Goal: Information Seeking & Learning: Understand process/instructions

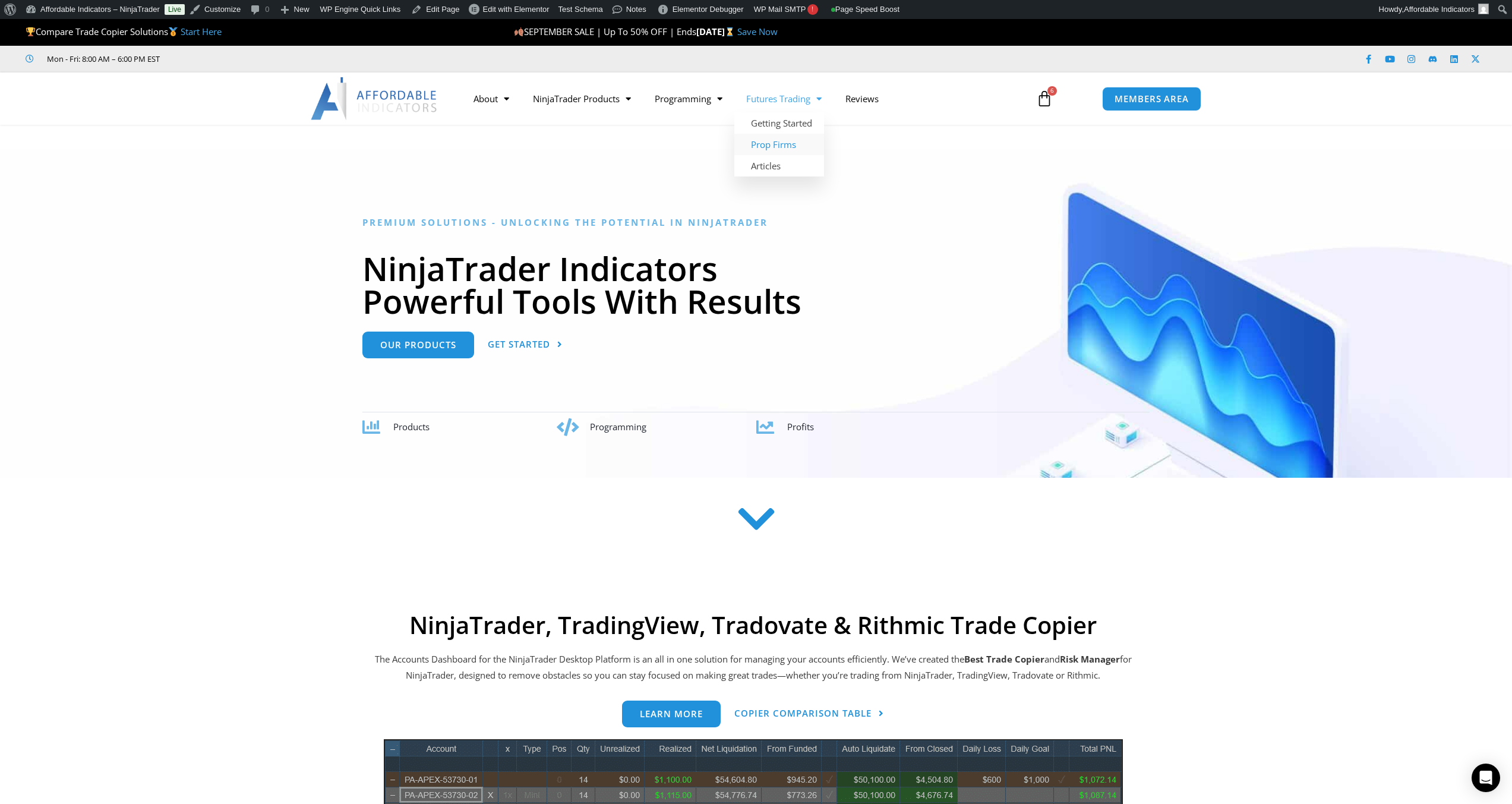
click at [792, 143] on link "Prop Firms" at bounding box center [779, 144] width 90 height 21
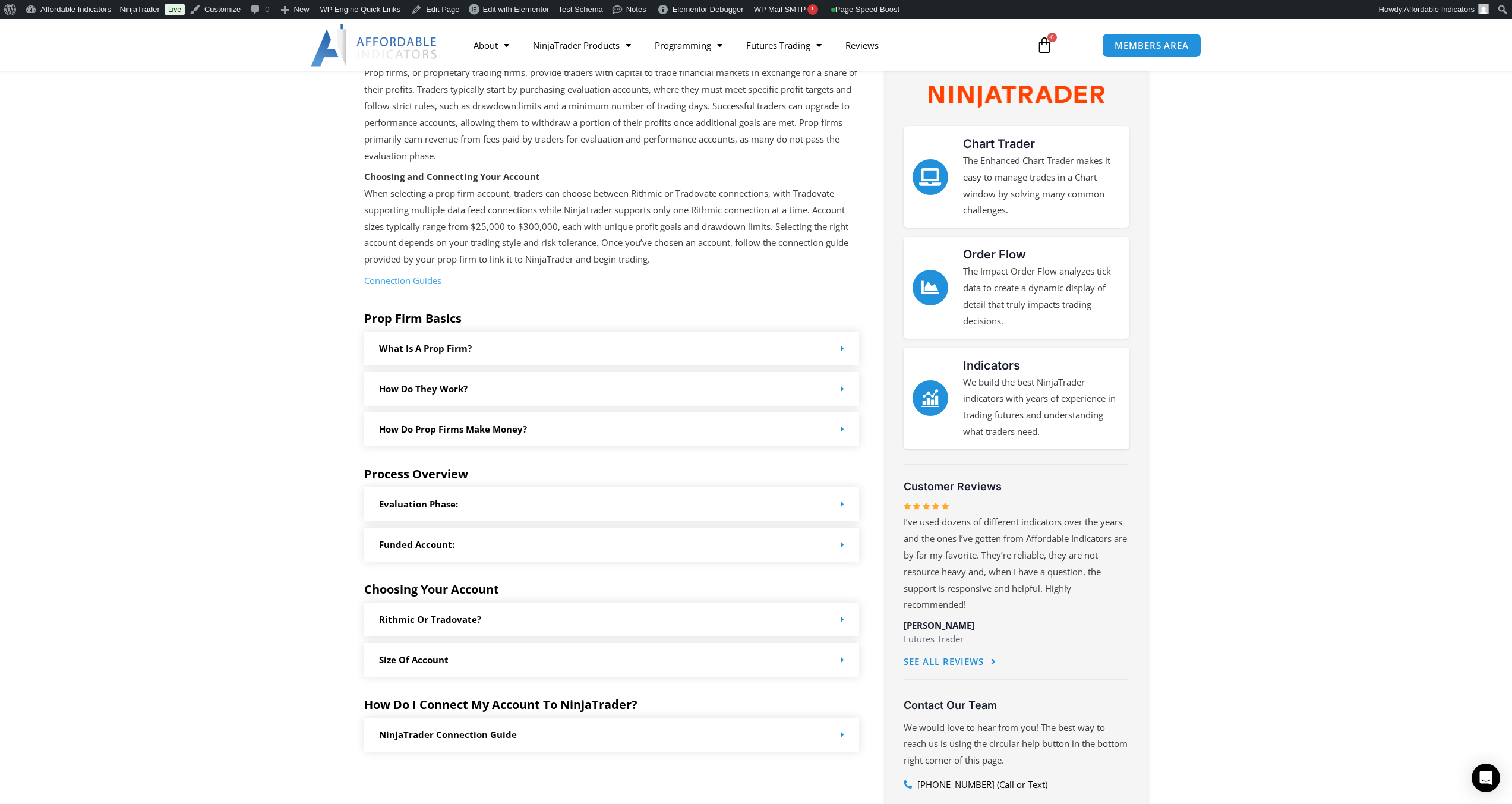
scroll to position [238, 0]
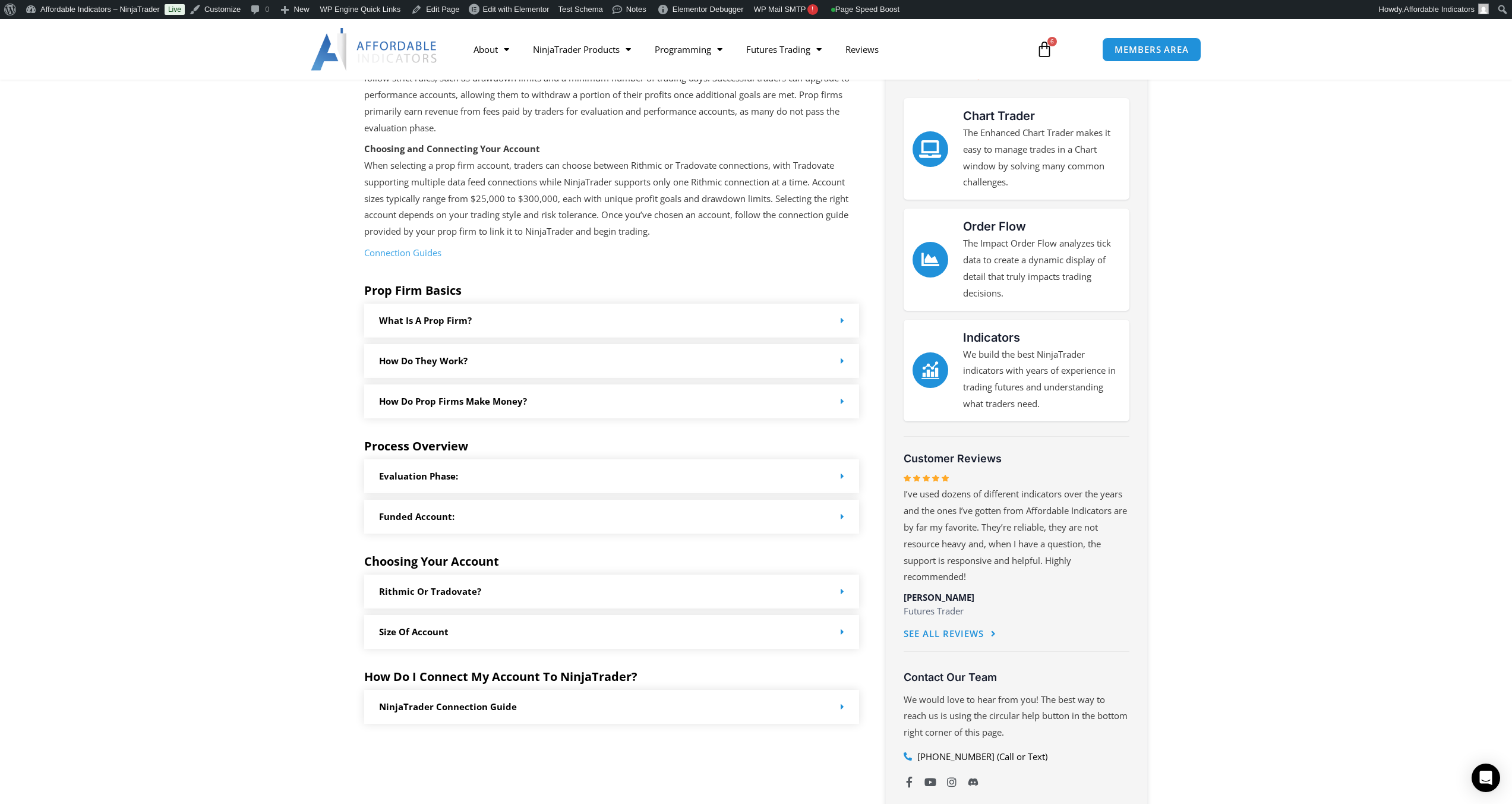
click at [510, 710] on link "NinjaTrader Connection Guide" at bounding box center [448, 707] width 138 height 12
click at [473, 695] on div "NinjaTrader Connection Guide" at bounding box center [612, 707] width 495 height 34
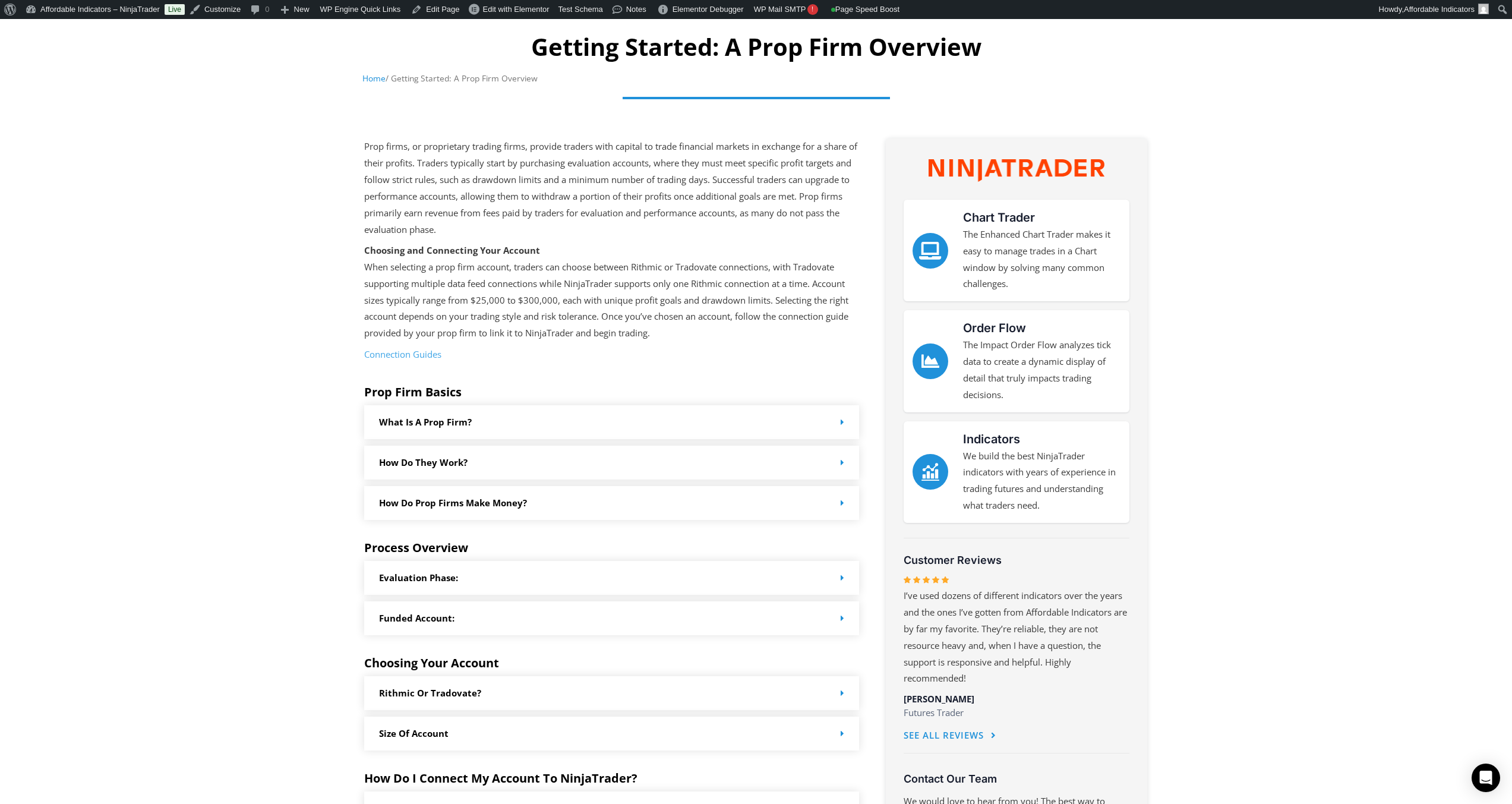
scroll to position [0, 0]
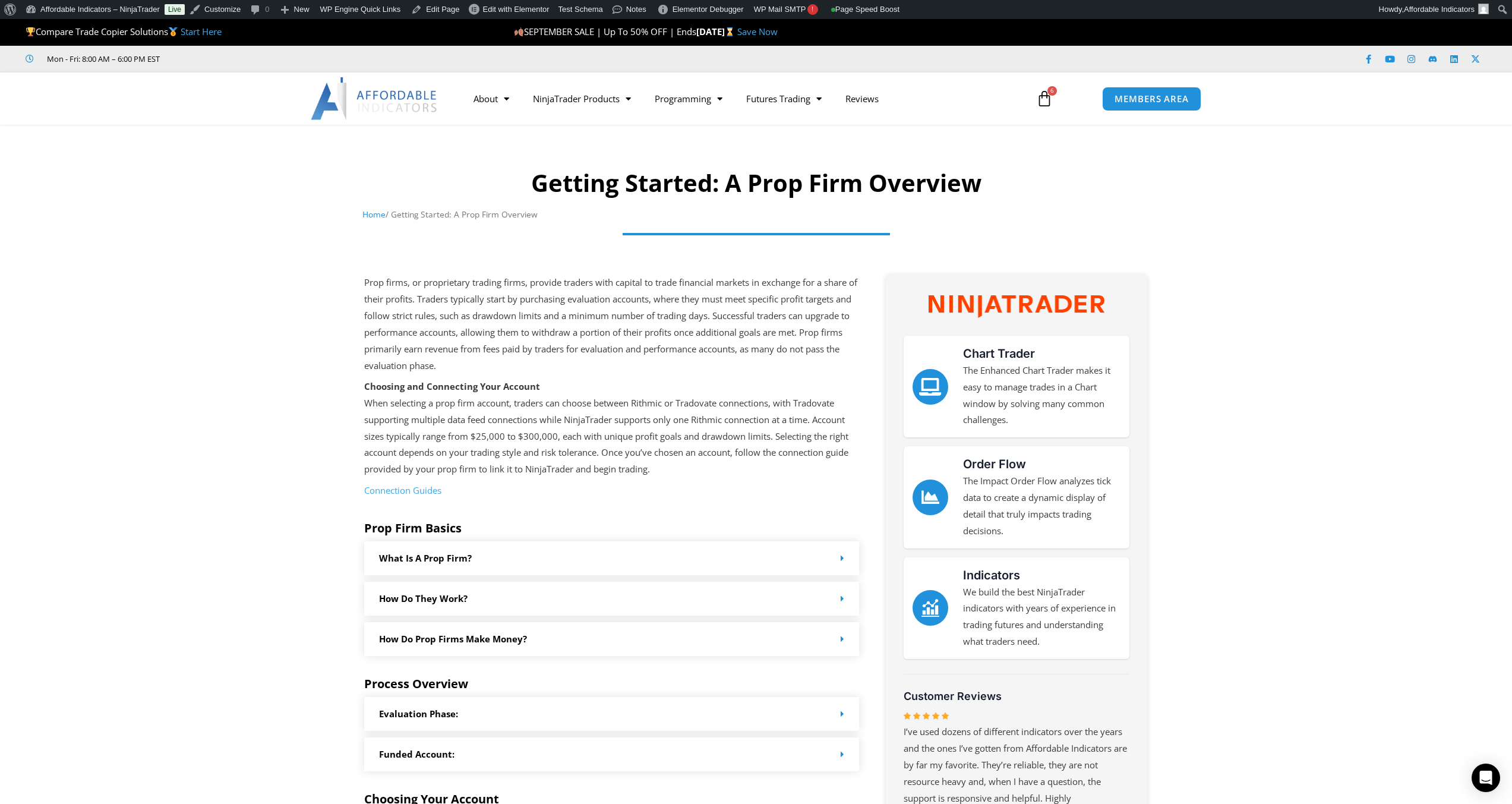
click at [426, 492] on link "Connection Guides" at bounding box center [402, 490] width 77 height 12
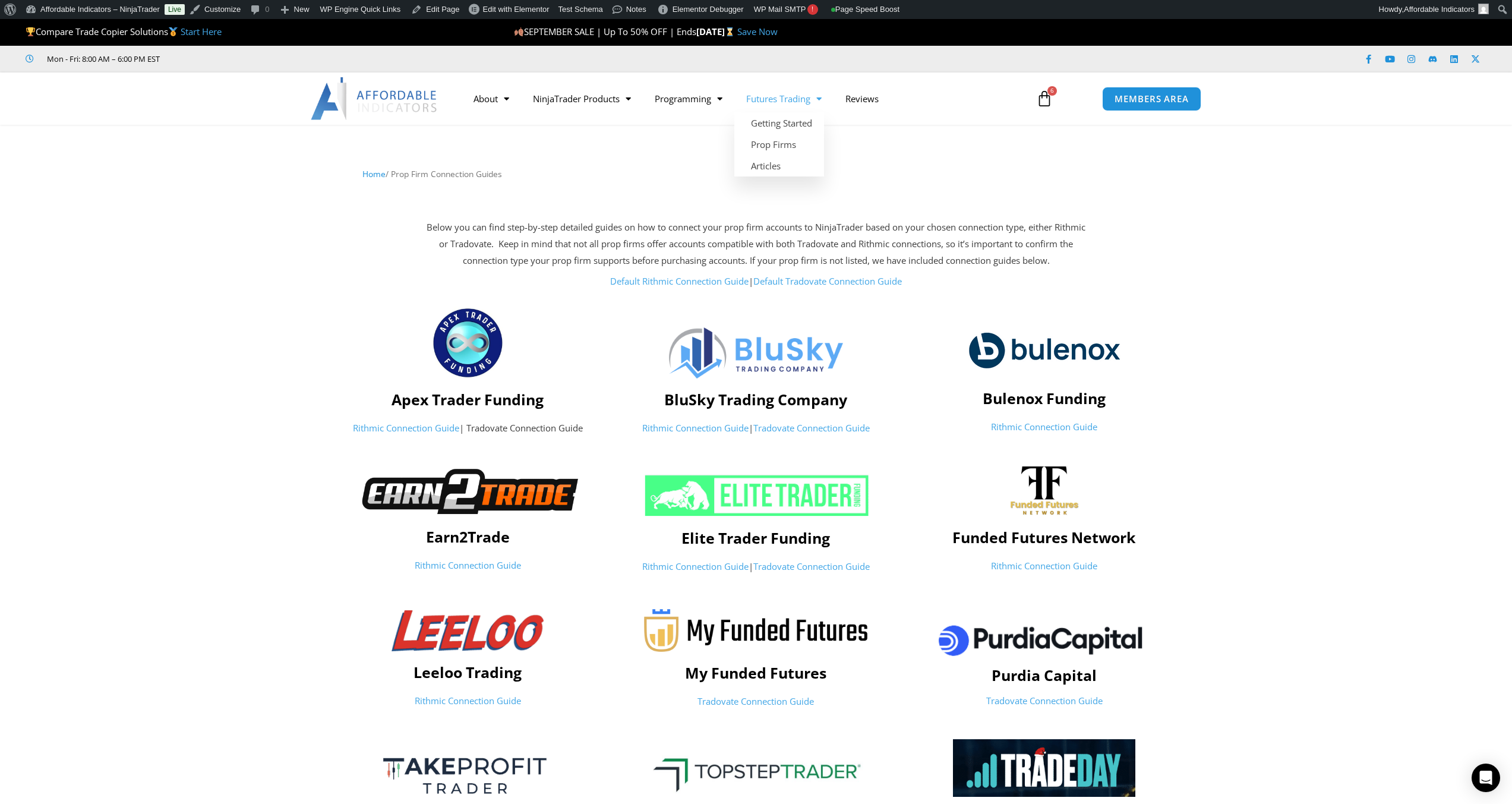
drag, startPoint x: 786, startPoint y: 133, endPoint x: 977, endPoint y: 138, distance: 191.1
click at [977, 138] on div at bounding box center [756, 160] width 1512 height 59
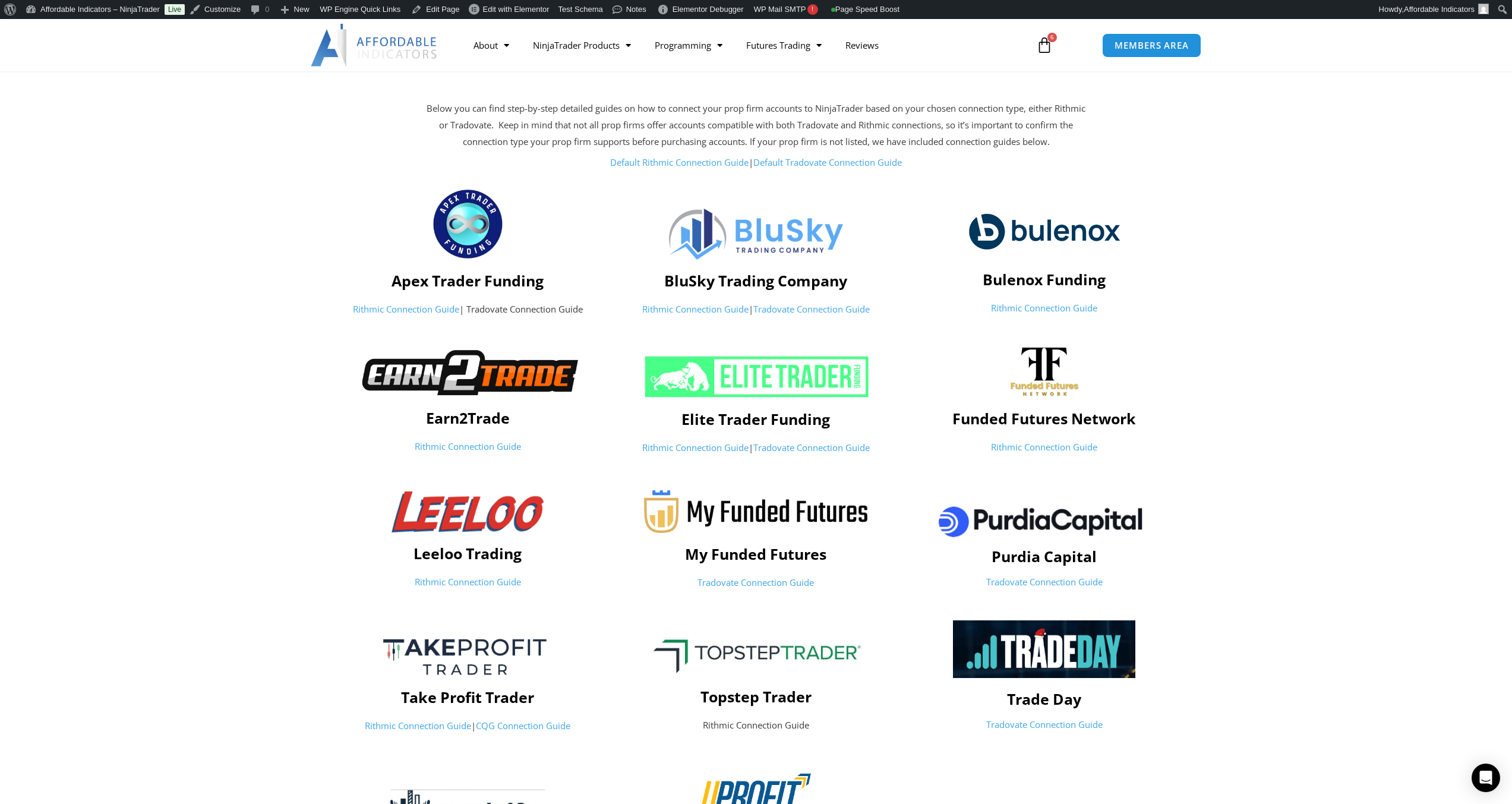
click at [1302, 430] on section "Earn2Trade Rithmic Connection Guide Elite Trader Funding Rithmic Connection Gui…" at bounding box center [756, 403] width 1512 height 126
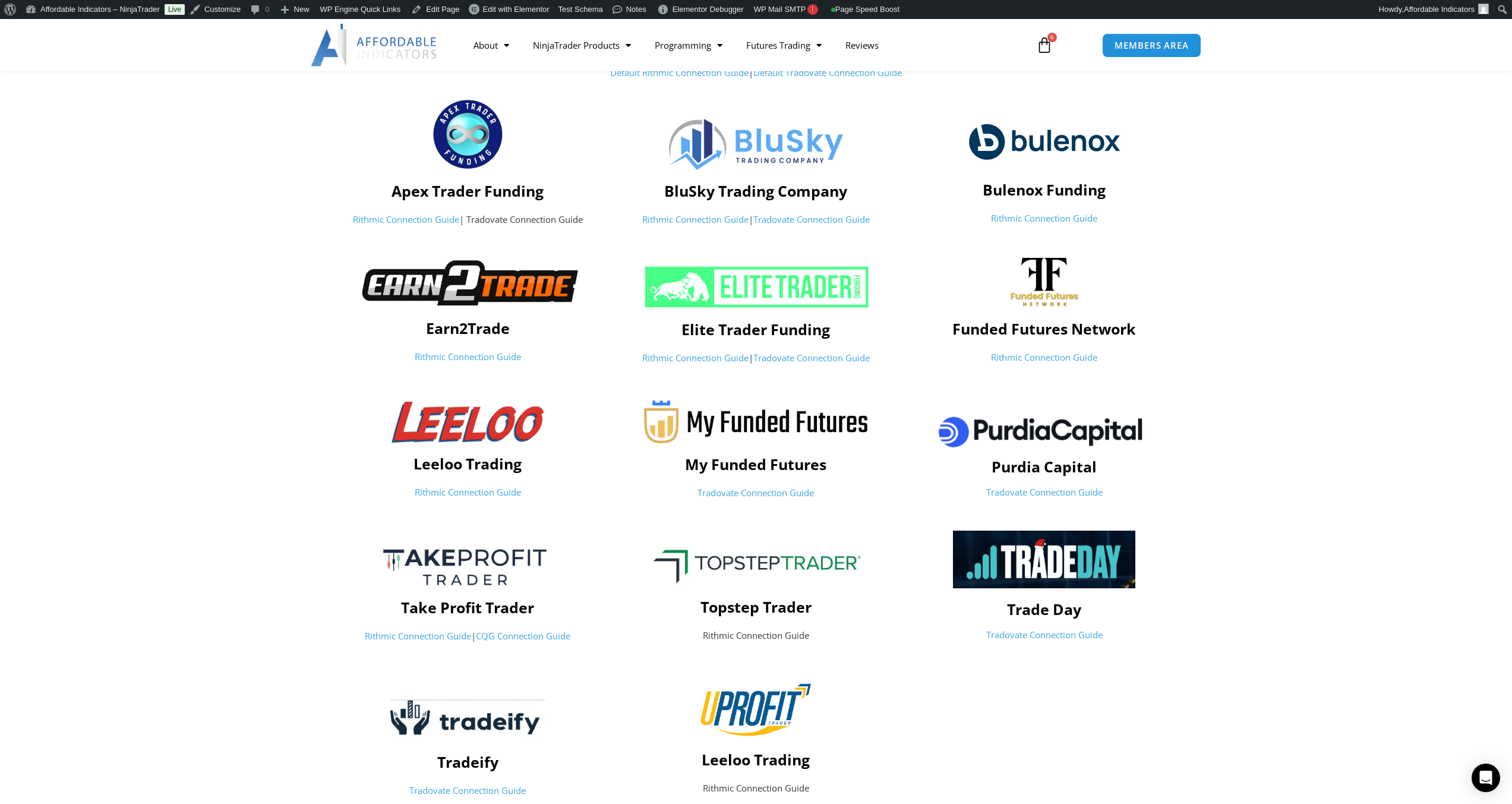
scroll to position [238, 0]
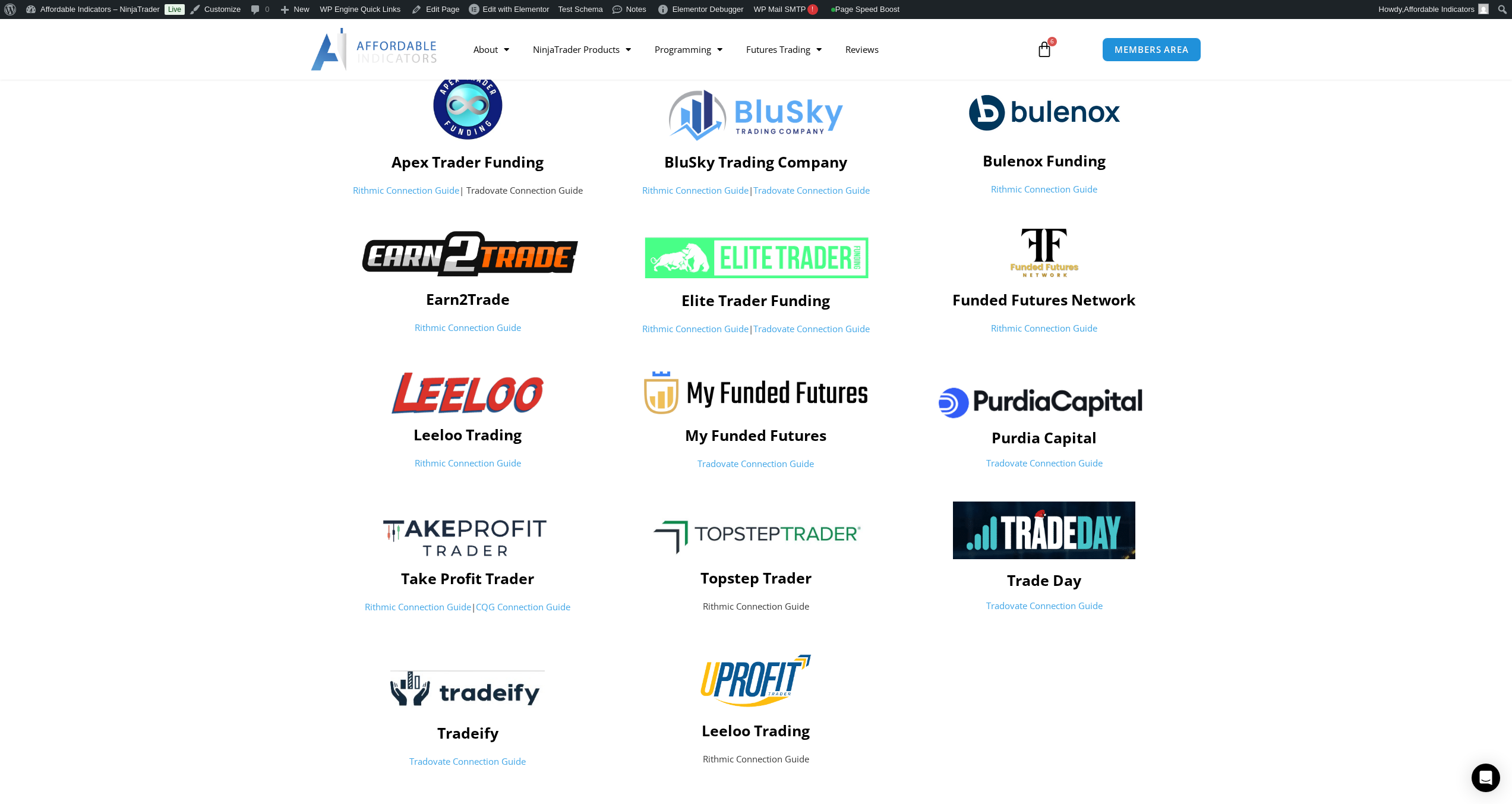
click at [1040, 330] on link "Rithmic Connection Guide" at bounding box center [1044, 328] width 106 height 12
click at [770, 607] on p "Rithmic Connection Guide" at bounding box center [756, 607] width 276 height 16
click at [769, 609] on p "Rithmic Connection Guide" at bounding box center [756, 607] width 276 height 16
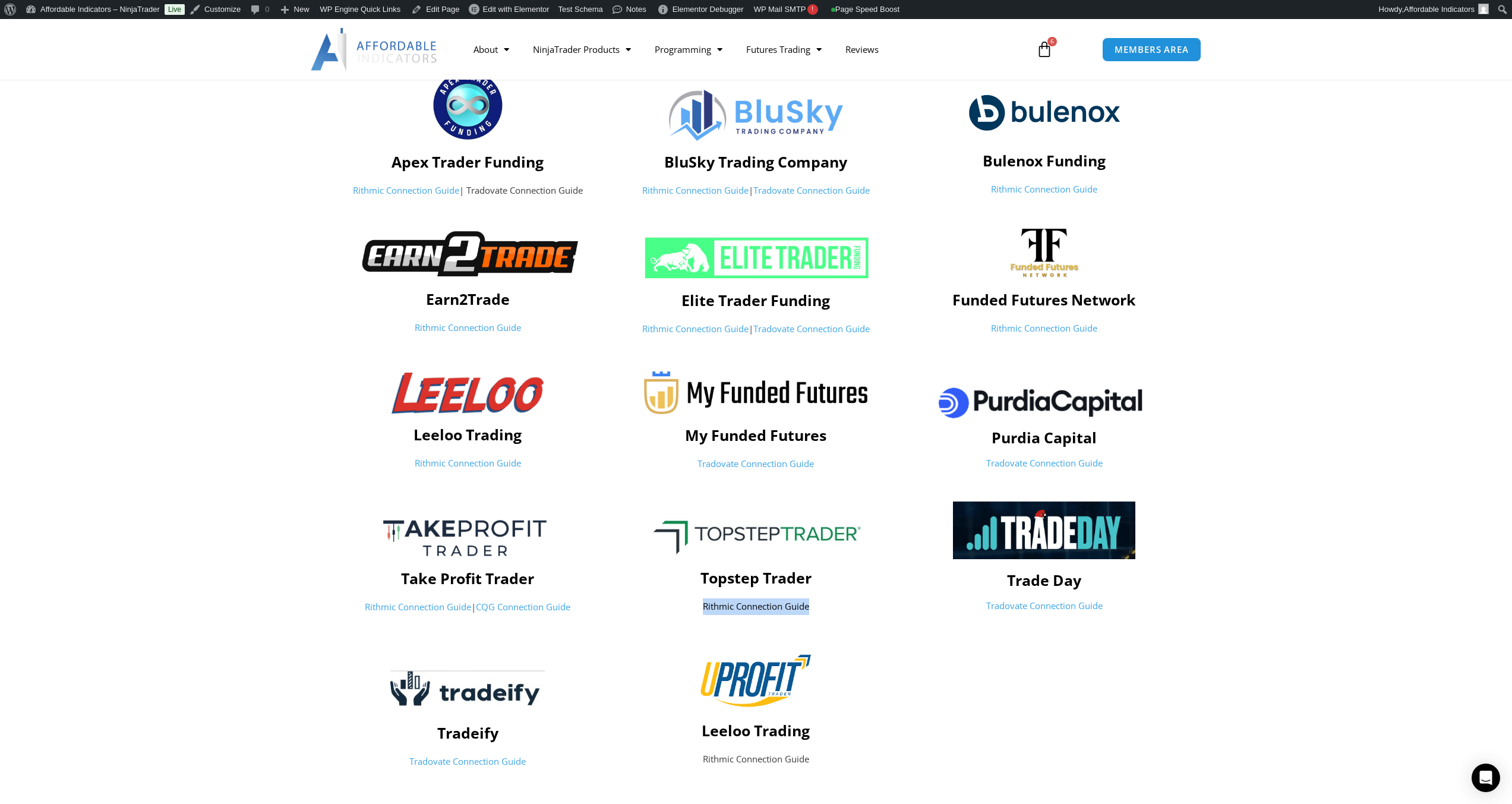
click at [768, 609] on p "Rithmic Connection Guide" at bounding box center [756, 607] width 276 height 16
click at [737, 610] on p "Rithmic Connection Guide" at bounding box center [756, 607] width 276 height 16
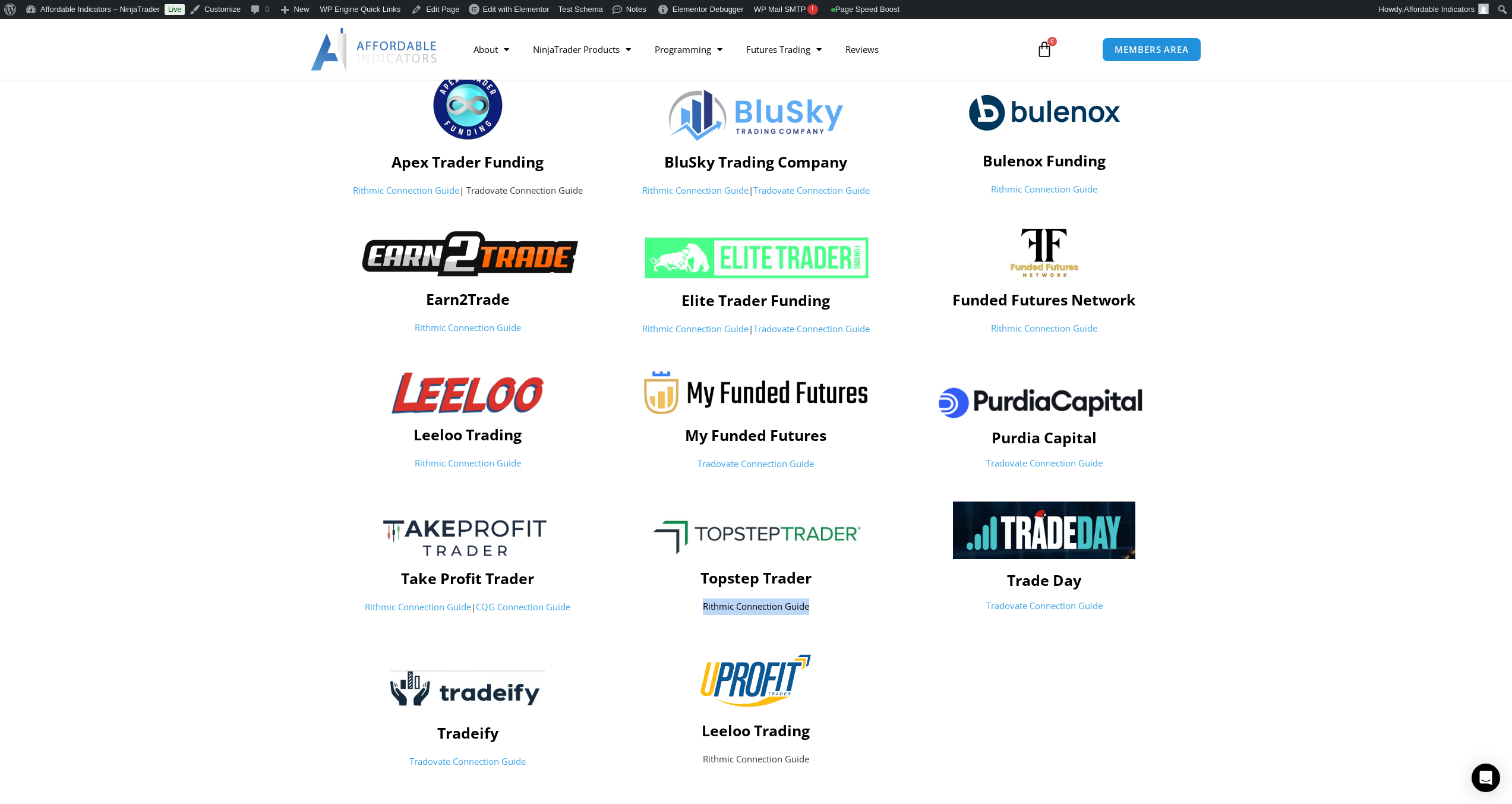
click at [737, 610] on p "Rithmic Connection Guide" at bounding box center [756, 607] width 276 height 16
click at [735, 575] on h4 "Topstep Trader" at bounding box center [756, 578] width 276 height 18
click at [774, 514] on img at bounding box center [756, 533] width 232 height 46
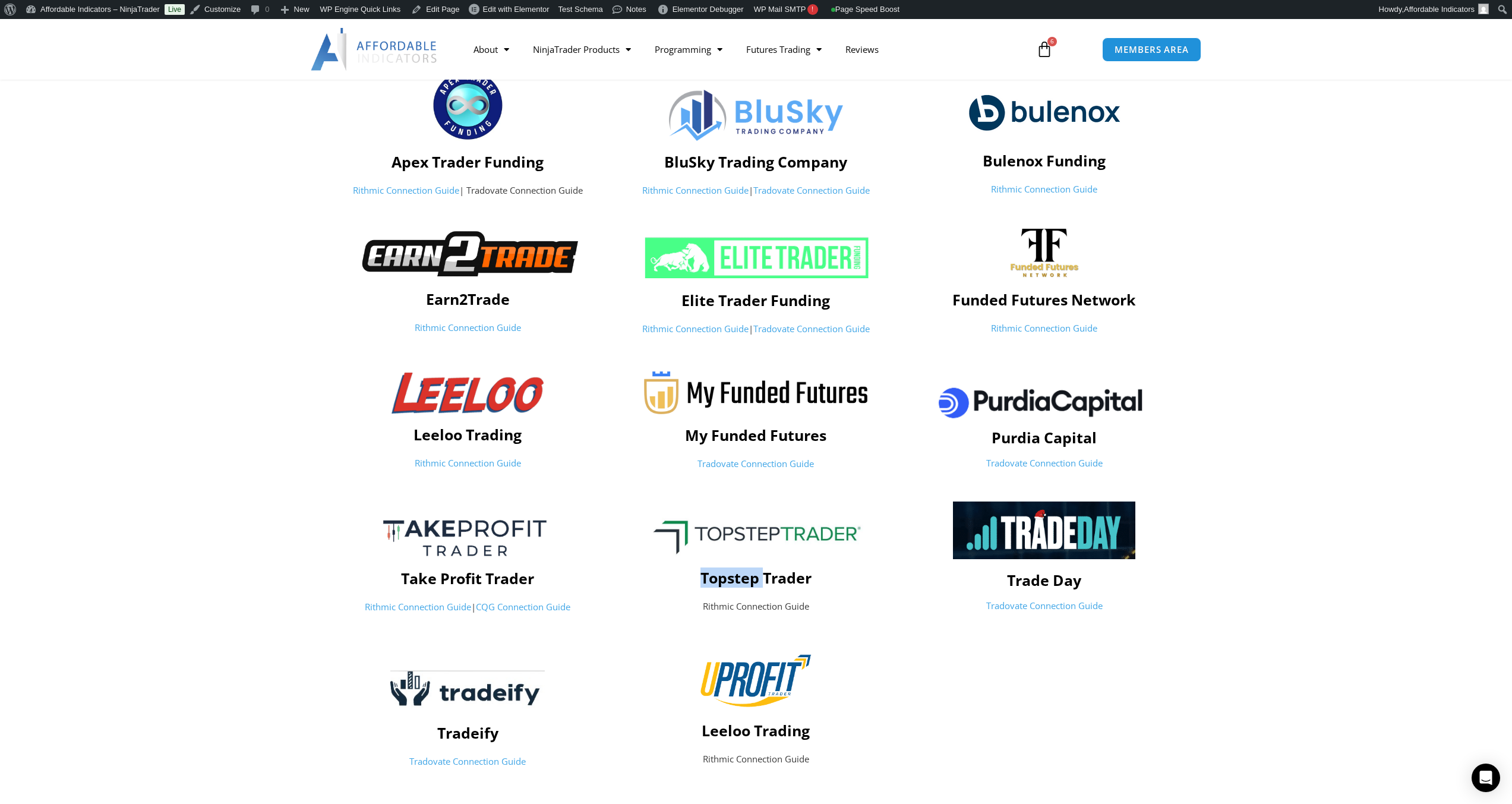
click at [773, 525] on img at bounding box center [756, 533] width 232 height 46
click at [775, 597] on div "Topstep Trader Rithmic Connection Guide" at bounding box center [756, 560] width 288 height 131
drag, startPoint x: 819, startPoint y: 607, endPoint x: 692, endPoint y: 618, distance: 127.5
click at [692, 618] on div "Rithmic Connection Guide" at bounding box center [756, 609] width 276 height 21
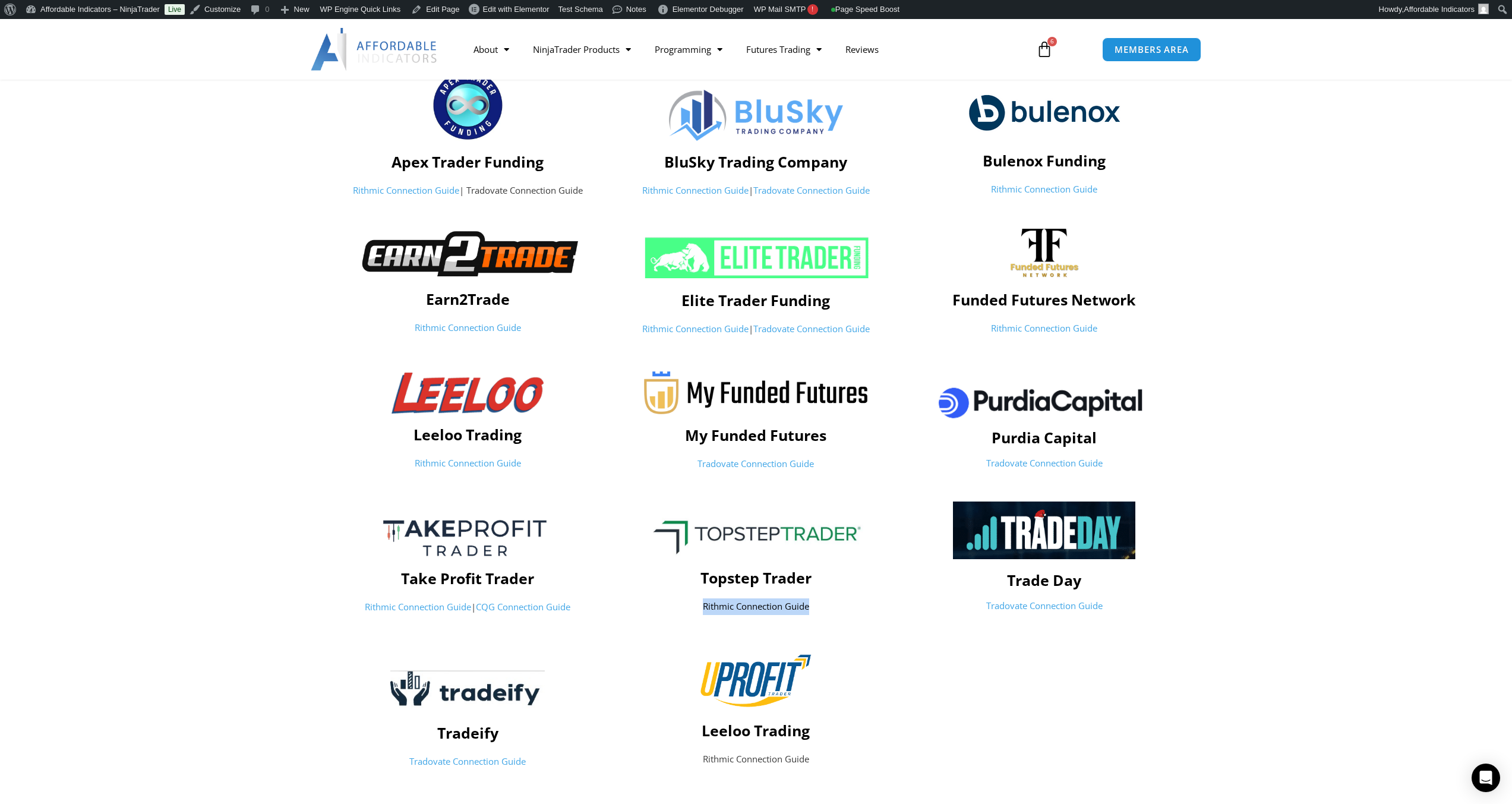
click at [692, 618] on div "Rithmic Connection Guide" at bounding box center [756, 609] width 276 height 21
